Goal: Entertainment & Leisure: Consume media (video, audio)

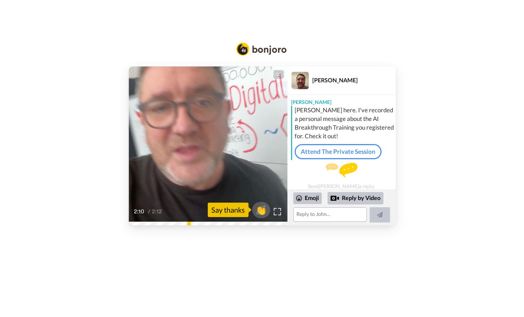
click at [229, 270] on div "CC Play/Pause 2:10 / 2:12 👏 Say thanks John Thornhill John John here. I've reco…" at bounding box center [262, 158] width 524 height 317
click at [69, 82] on div "CC Play/Pause 2:11 / 2:12 👏 Say thanks John Thornhill John John here. I've reco…" at bounding box center [262, 145] width 524 height 159
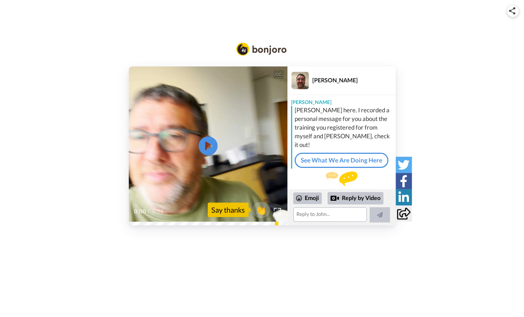
click at [207, 148] on icon "Play/Pause" at bounding box center [207, 146] width 19 height 34
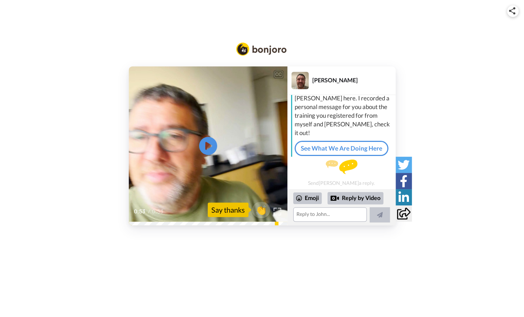
click at [277, 210] on img at bounding box center [277, 211] width 8 height 8
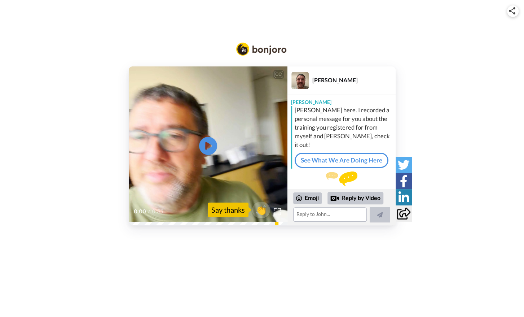
scroll to position [12, 0]
